Goal: Navigation & Orientation: Find specific page/section

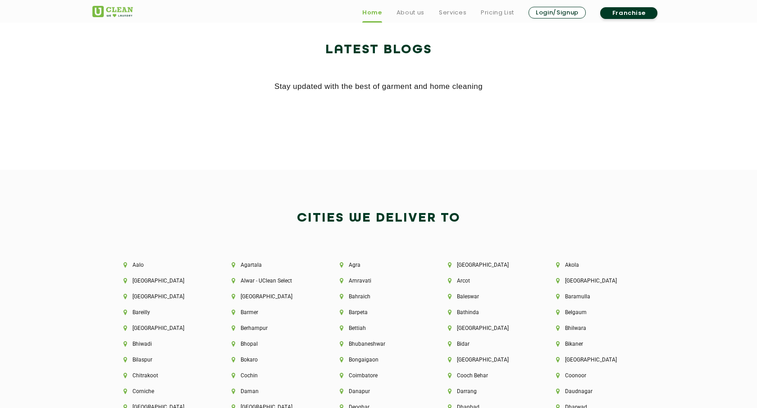
scroll to position [1810, 0]
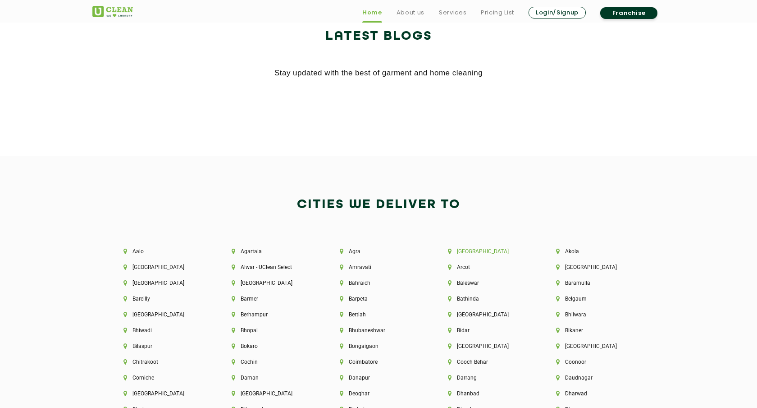
click at [472, 250] on li "[GEOGRAPHIC_DATA]" at bounding box center [487, 251] width 78 height 6
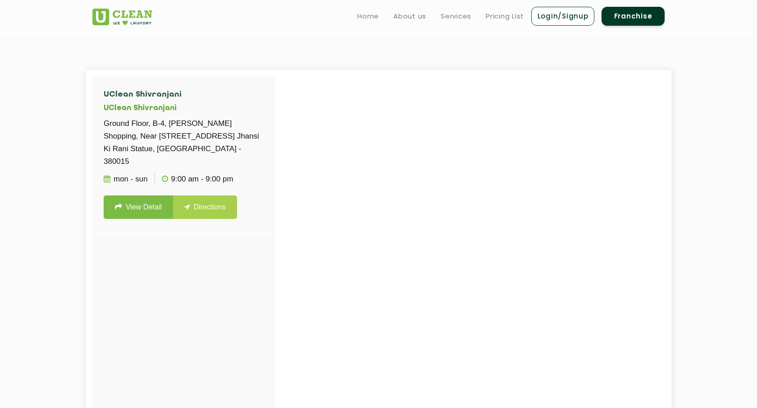
scroll to position [215, 0]
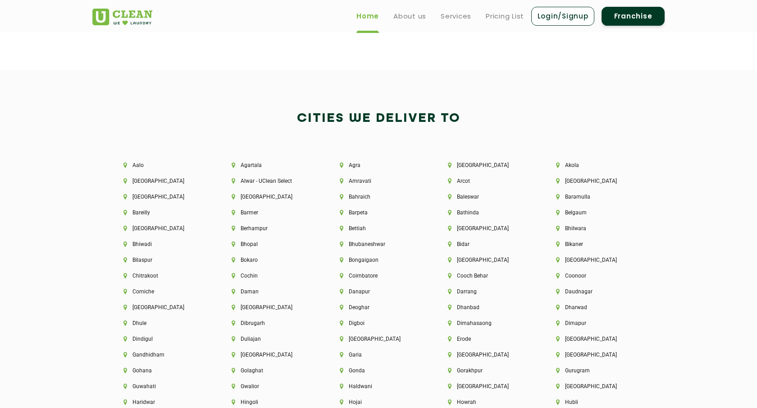
scroll to position [1895, 0]
click at [136, 164] on li "Aalo" at bounding box center [163, 166] width 78 height 6
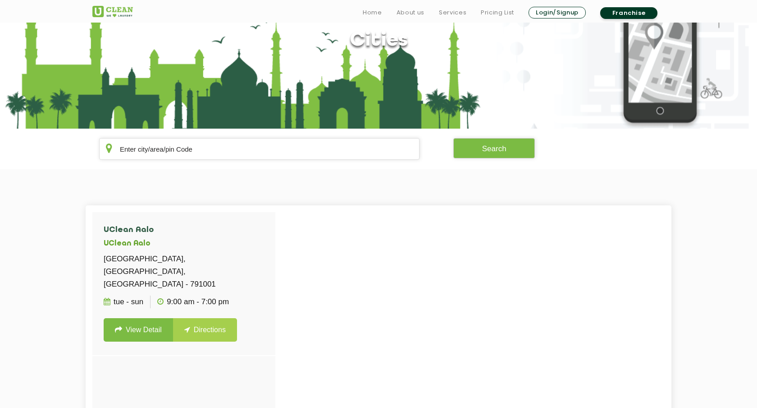
scroll to position [82, 0]
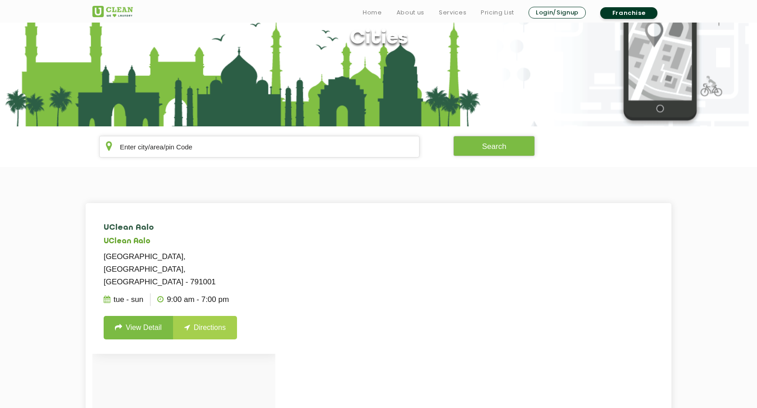
click at [206, 321] on link "Directions" at bounding box center [205, 327] width 64 height 23
click at [714, 236] on section "UClean Aalo UClean Aalo Opposite Police Station, West Siang, Aalo - 791001 Tue …" at bounding box center [378, 407] width 757 height 480
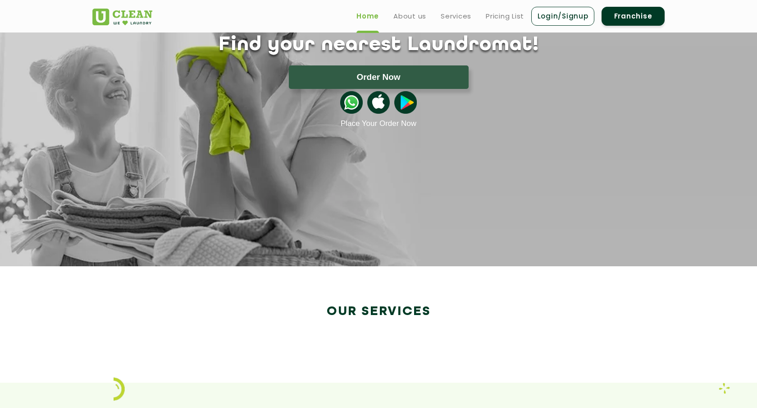
scroll to position [1199, 0]
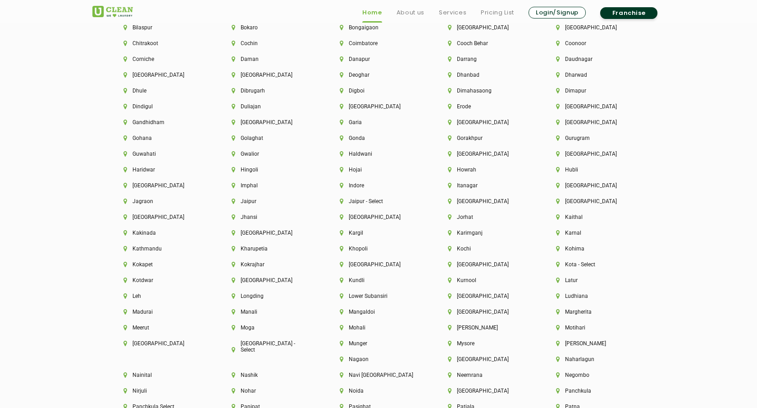
scroll to position [2130, 0]
click at [110, 191] on div "[GEOGRAPHIC_DATA]" at bounding box center [162, 189] width 108 height 16
click at [140, 23] on li "Bilaspur" at bounding box center [163, 26] width 78 height 6
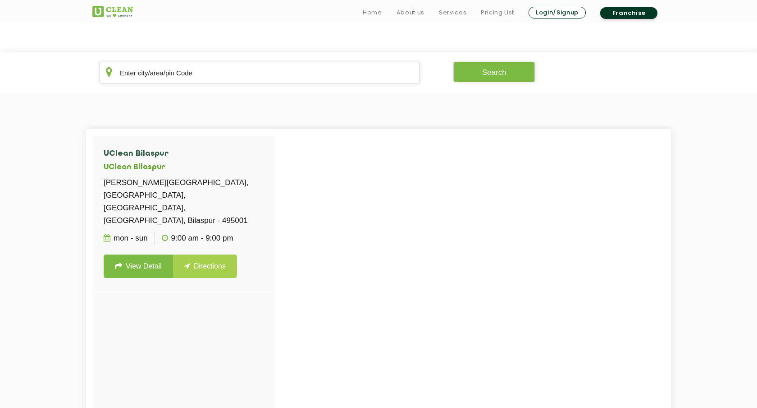
scroll to position [160, 0]
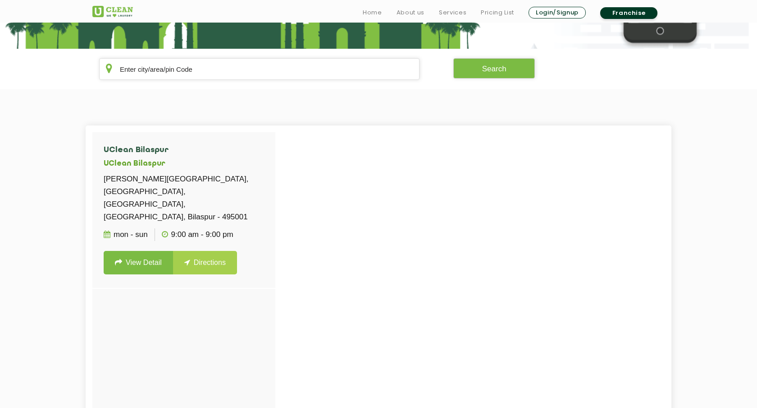
scroll to position [1433, 0]
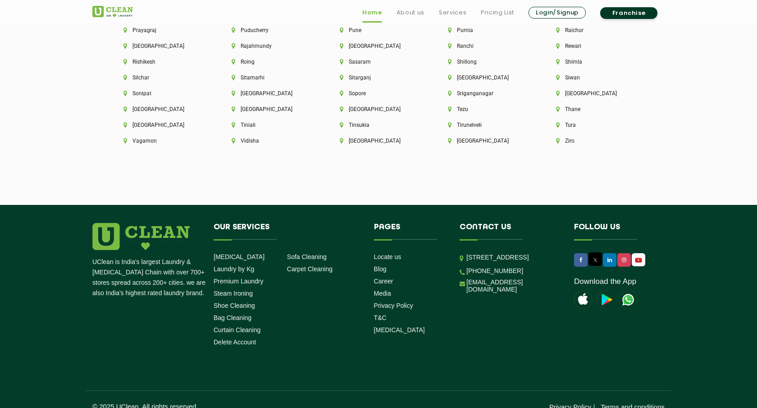
scroll to position [2533, 0]
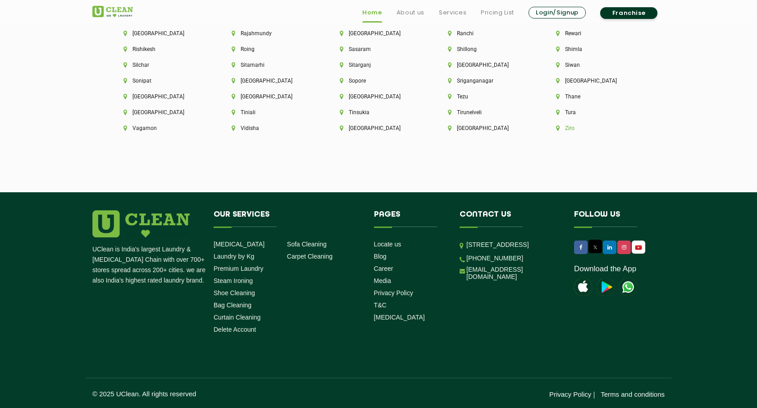
click at [556, 126] on li "Ziro" at bounding box center [595, 128] width 78 height 6
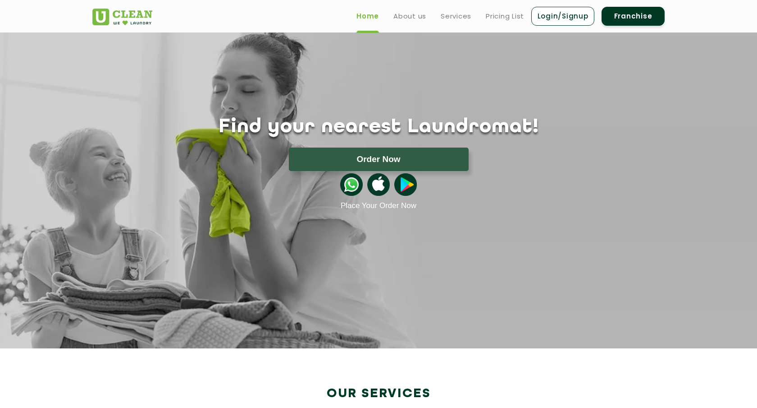
scroll to position [1509, 0]
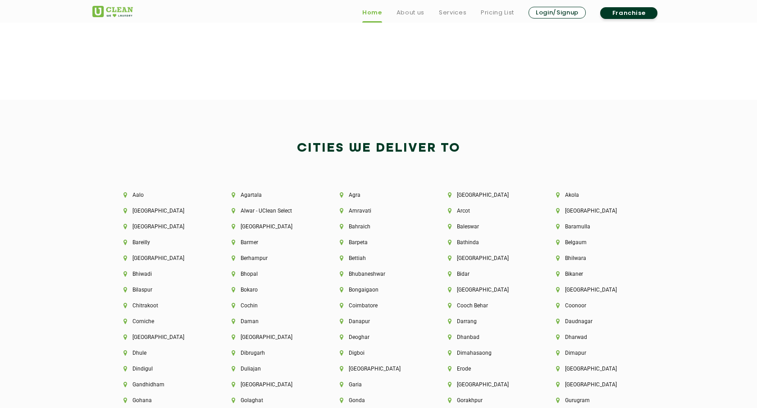
scroll to position [1867, 0]
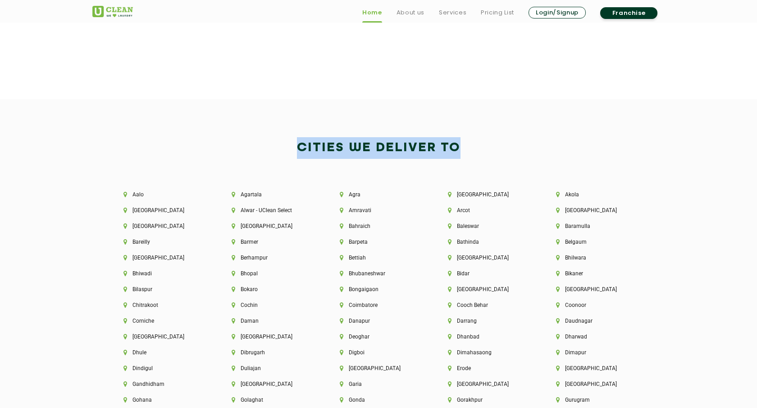
drag, startPoint x: 286, startPoint y: 145, endPoint x: 471, endPoint y: 143, distance: 185.3
click at [472, 143] on h2 "Cities We Deliver to" at bounding box center [378, 148] width 573 height 22
click at [482, 150] on h2 "Cities We Deliver to" at bounding box center [378, 148] width 573 height 22
drag, startPoint x: 477, startPoint y: 150, endPoint x: 289, endPoint y: 147, distance: 188.5
click at [289, 147] on h2 "Cities We Deliver to" at bounding box center [378, 148] width 573 height 22
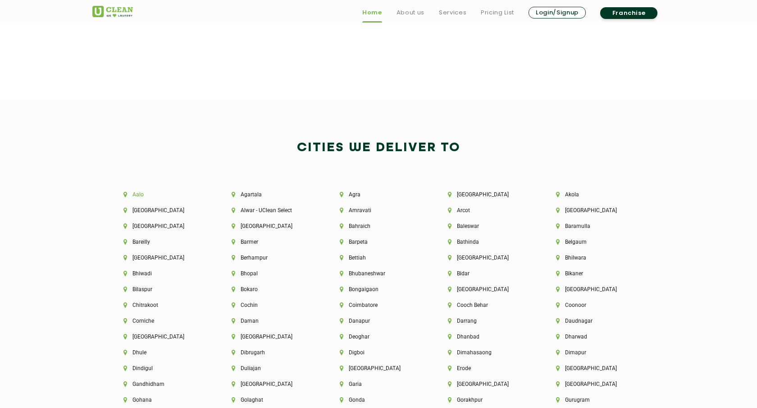
click at [139, 194] on li "Aalo" at bounding box center [163, 194] width 78 height 6
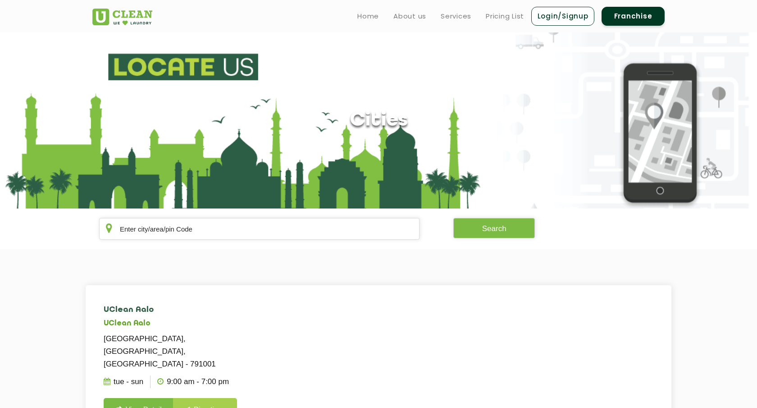
click at [180, 339] on p "Opposite Police Station, West Siang, Aalo - 791001" at bounding box center [184, 351] width 161 height 38
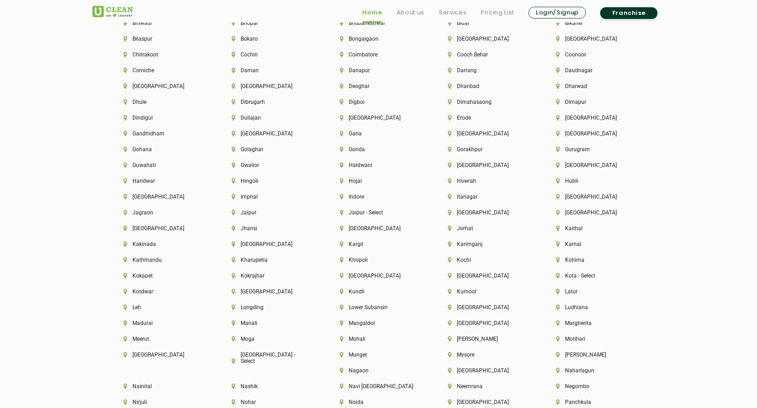
scroll to position [2121, 0]
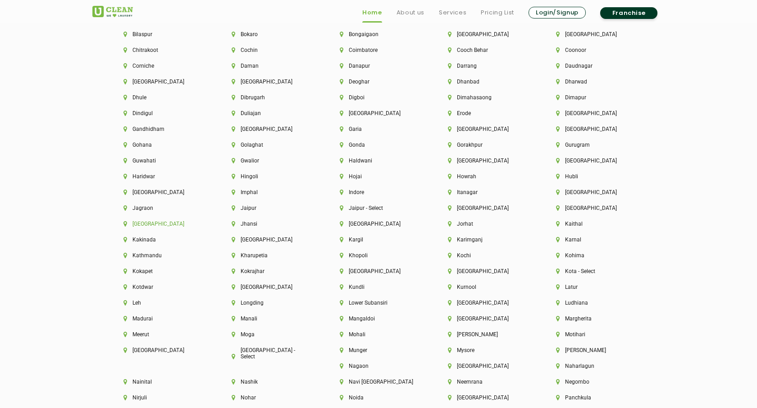
click at [143, 224] on li "[GEOGRAPHIC_DATA]" at bounding box center [163, 223] width 78 height 6
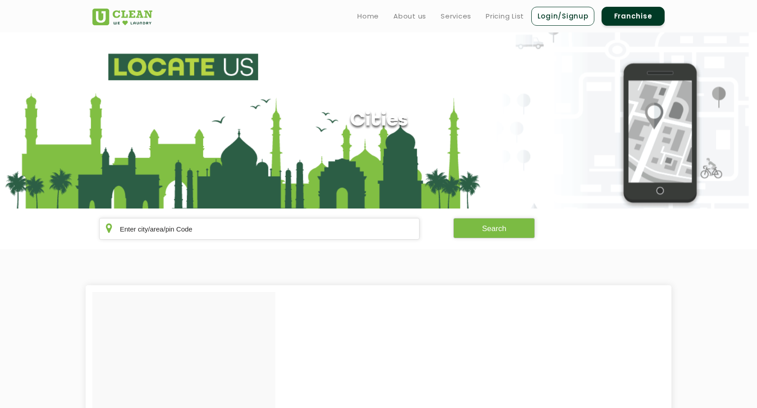
click at [206, 226] on input "text" at bounding box center [259, 229] width 321 height 22
